Goal: Transaction & Acquisition: Purchase product/service

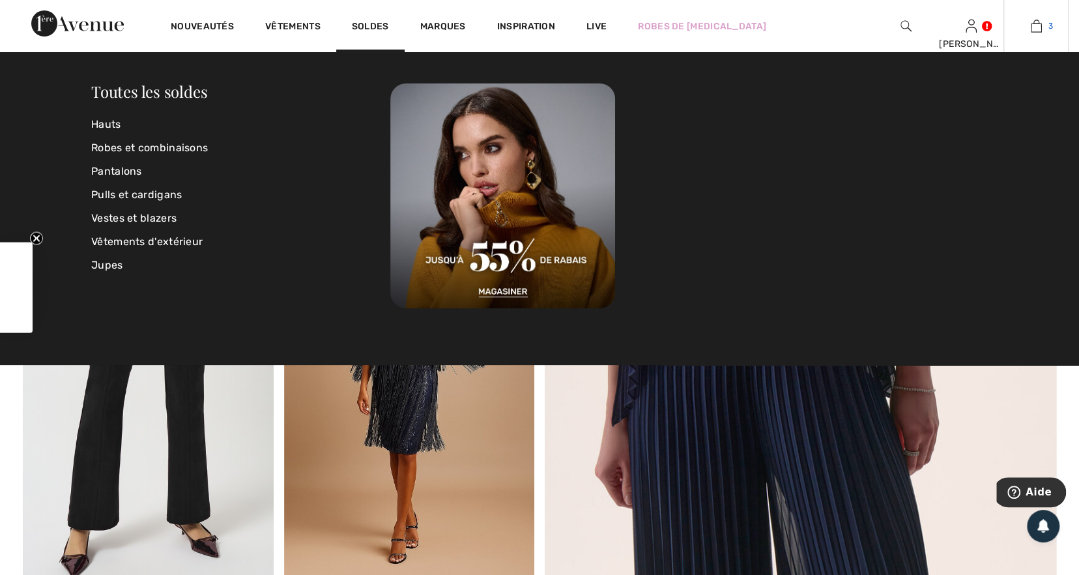
click at [1036, 27] on img at bounding box center [1036, 26] width 11 height 16
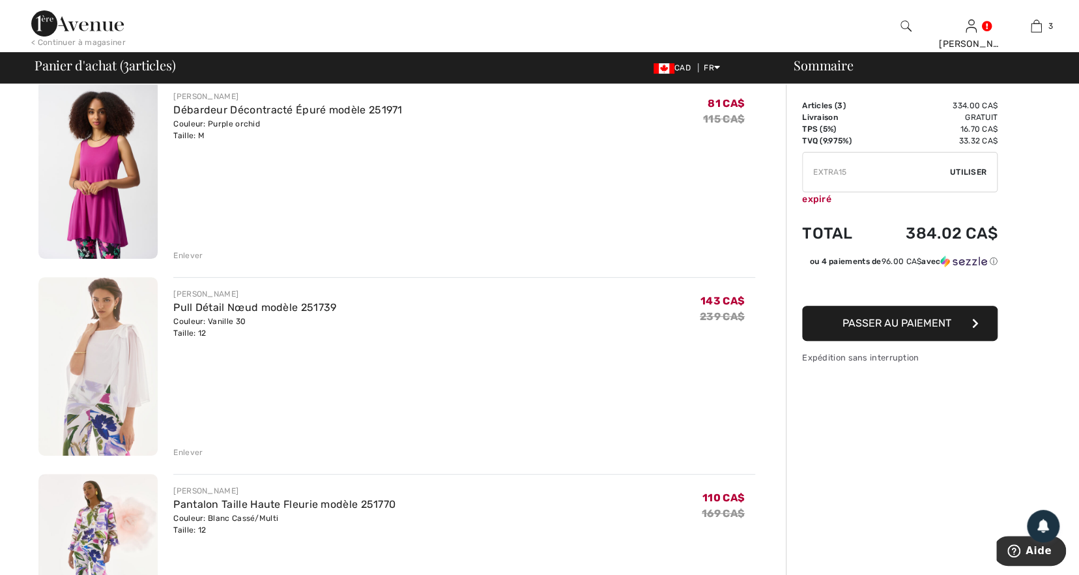
scroll to position [121, 0]
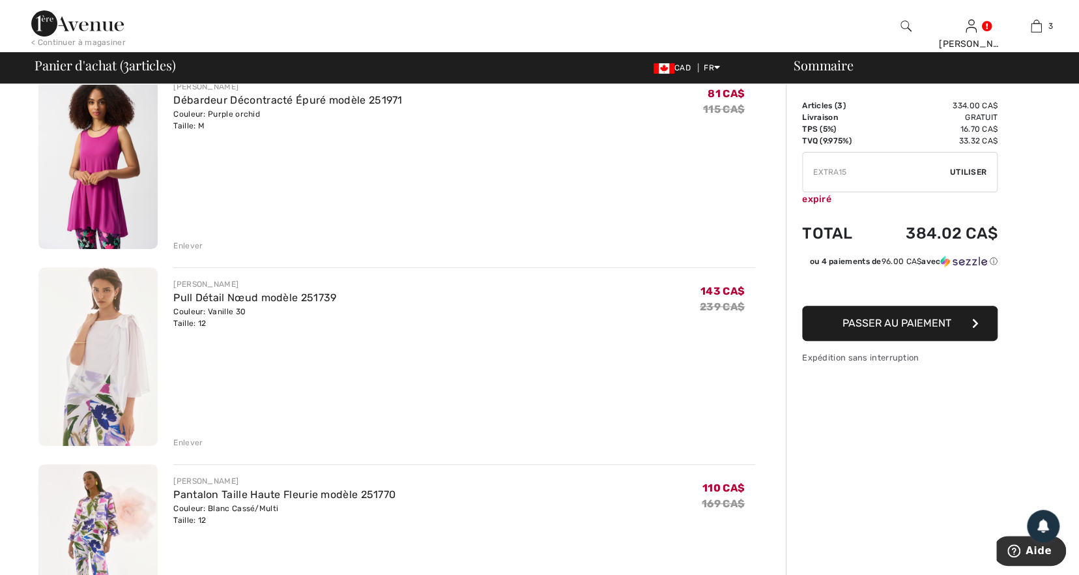
click at [970, 171] on span "Utiliser" at bounding box center [968, 172] width 36 height 12
